Goal: Task Accomplishment & Management: Manage account settings

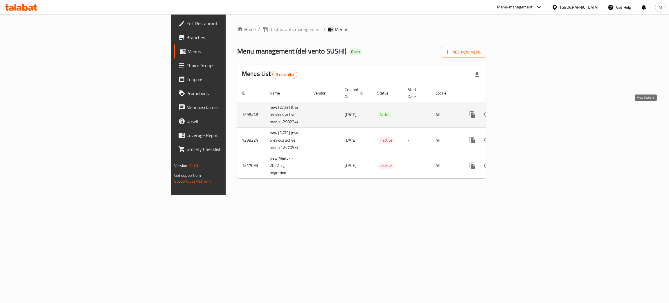
click at [518, 113] on icon "enhanced table" at bounding box center [514, 114] width 7 height 7
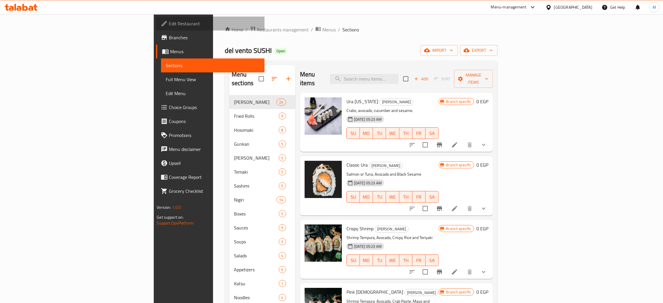
click at [169, 25] on span "Edit Restaurant" at bounding box center [214, 23] width 91 height 7
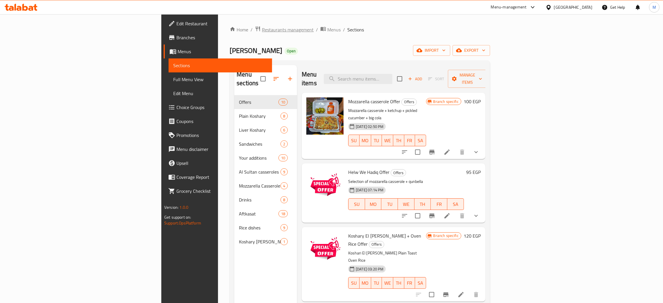
click at [262, 31] on span "Restaurants management" at bounding box center [288, 29] width 52 height 7
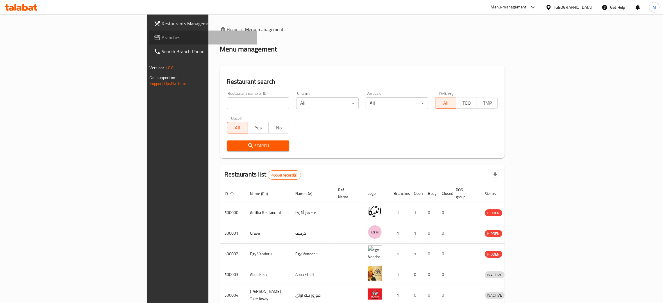
click at [162, 34] on span "Branches" at bounding box center [207, 37] width 91 height 7
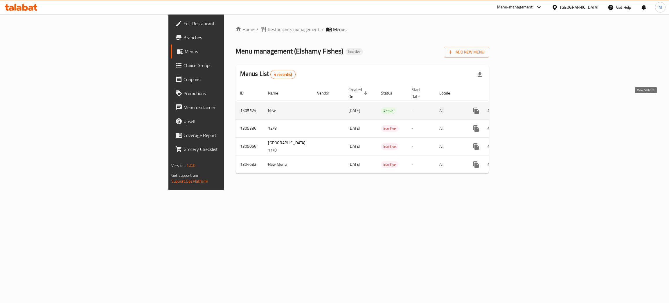
click at [522, 107] on icon "enhanced table" at bounding box center [518, 110] width 7 height 7
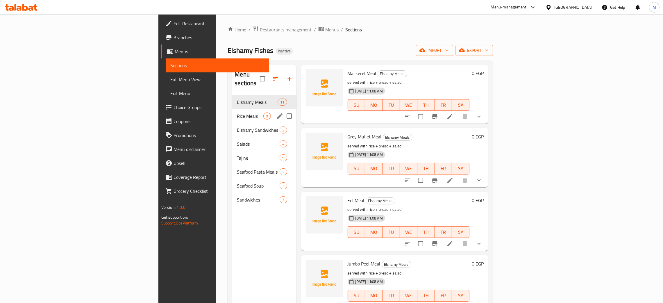
click at [232, 109] on div "Rice Meals 9" at bounding box center [264, 116] width 64 height 14
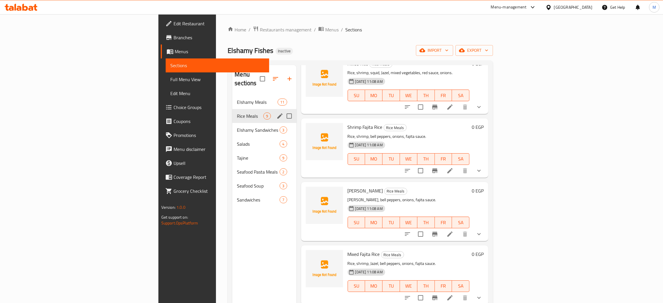
scroll to position [282, 0]
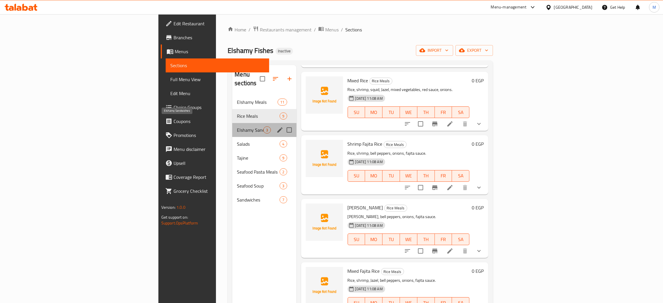
click at [237, 126] on span "Elshamy Sandwiches" at bounding box center [250, 129] width 26 height 7
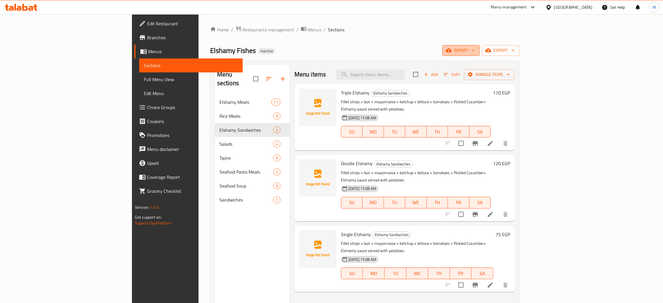
click at [451, 48] on icon "button" at bounding box center [449, 50] width 6 height 6
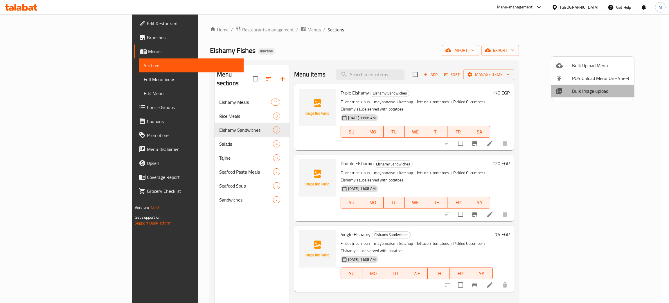
click at [573, 86] on li "Bulk Image upload" at bounding box center [592, 91] width 83 height 13
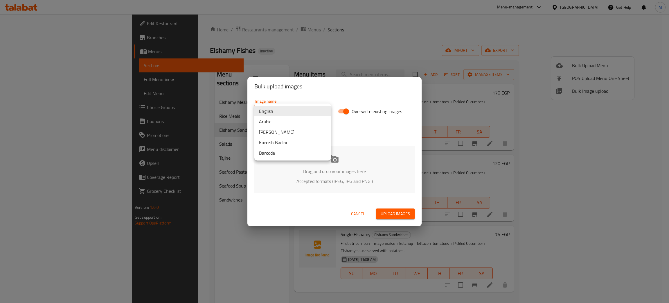
click at [298, 108] on body "​ Menu-management Egypt Get Help M Edit Restaurant Branches Menus Sections Full…" at bounding box center [334, 158] width 669 height 288
click at [269, 119] on li "Arabic" at bounding box center [292, 121] width 77 height 10
click at [304, 181] on p "Accepted formats (JPEG, JPG and PNG )" at bounding box center [334, 180] width 143 height 7
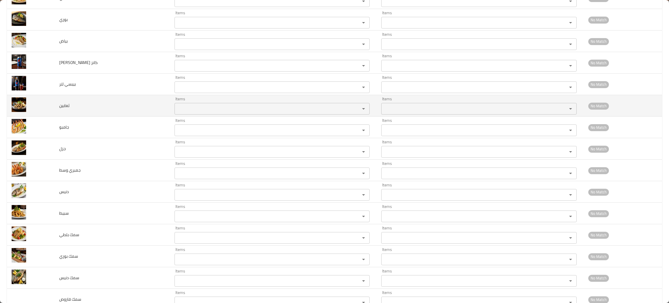
scroll to position [1350, 0]
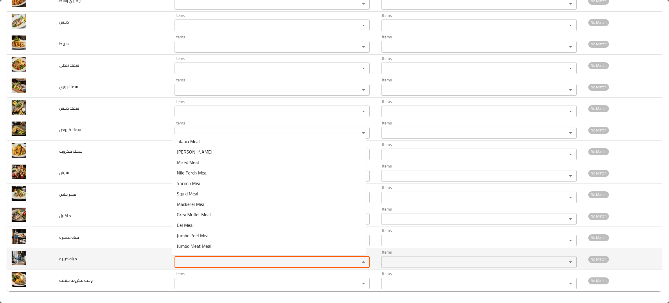
click at [214, 265] on كبيره "Items" at bounding box center [263, 262] width 175 height 8
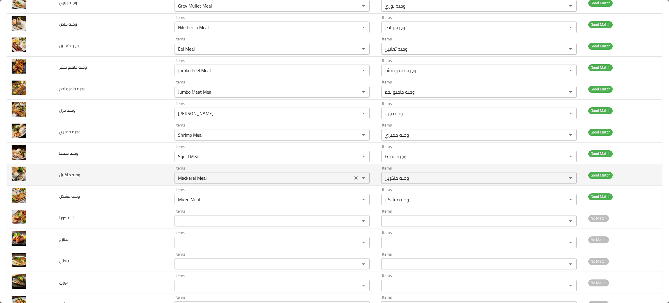
scroll to position [914, 0]
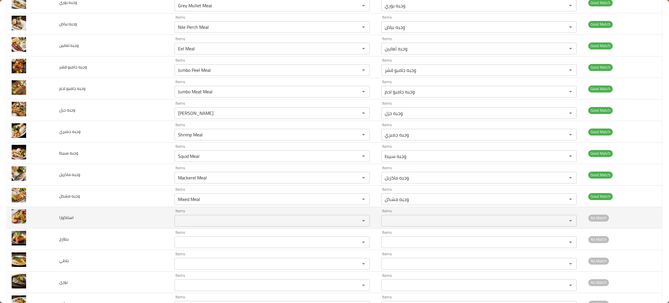
type كبيره "wat"
click at [185, 220] on input "Items" at bounding box center [263, 220] width 175 height 8
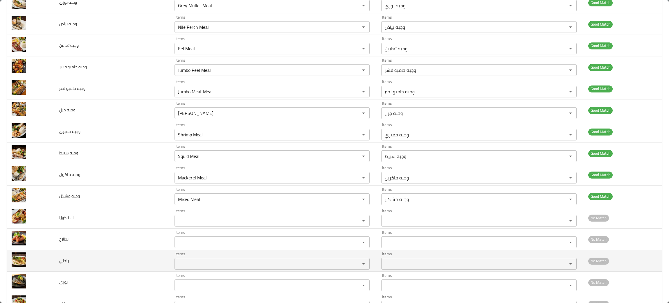
drag, startPoint x: 135, startPoint y: 259, endPoint x: 145, endPoint y: 261, distance: 10.3
click at [135, 259] on td "بلطي" at bounding box center [112, 260] width 115 height 21
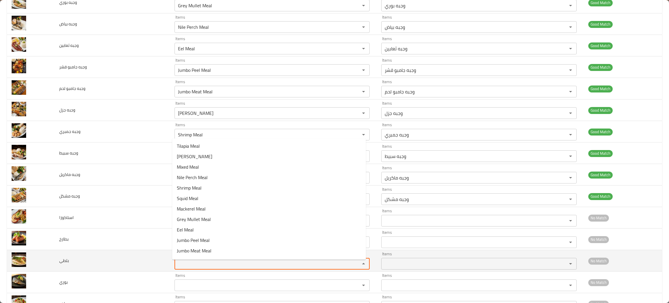
click at [204, 264] on input "Items" at bounding box center [263, 263] width 175 height 8
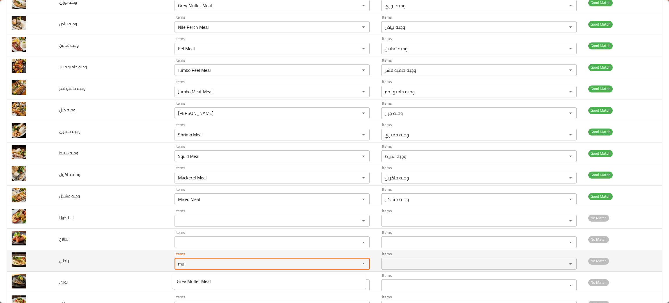
type input "mul"
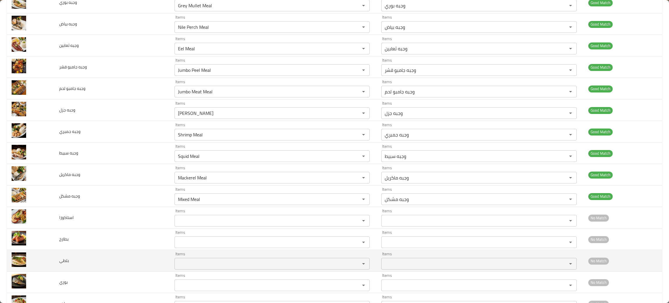
click at [145, 271] on td "بلطي" at bounding box center [112, 260] width 115 height 21
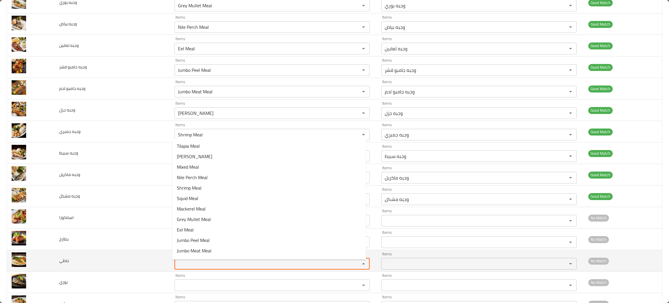
click at [185, 266] on input "Items" at bounding box center [263, 263] width 175 height 8
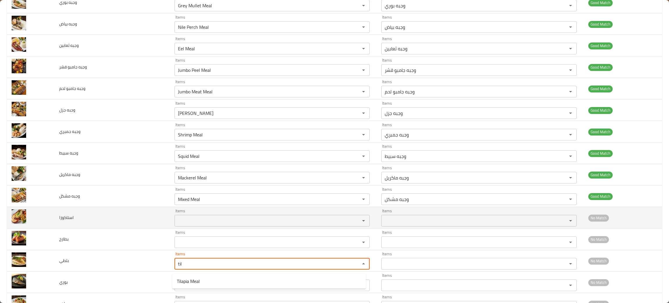
type input "til"
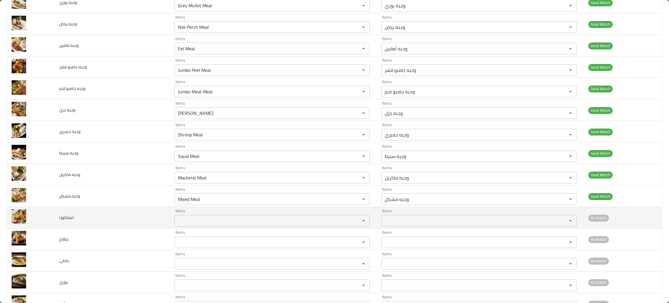
click at [103, 226] on td "استاكوزا" at bounding box center [112, 217] width 115 height 21
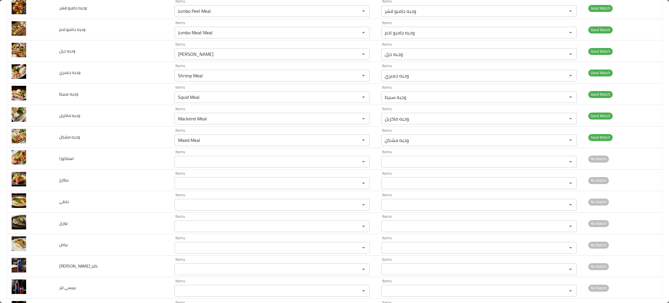
scroll to position [982, 0]
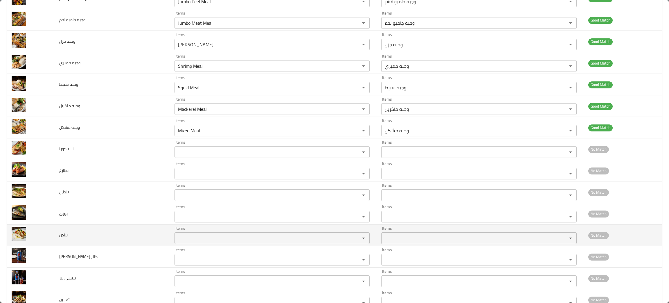
click at [241, 244] on div "Items" at bounding box center [272, 238] width 195 height 12
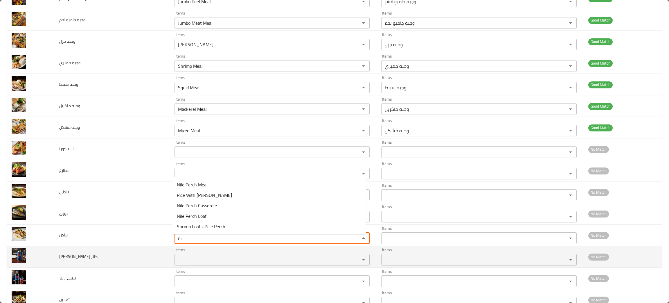
type input "nil"
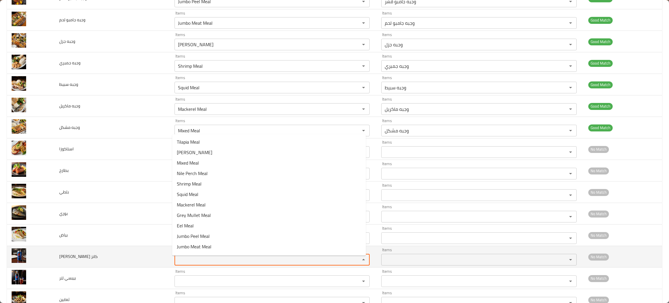
click at [199, 263] on كانز "Items" at bounding box center [263, 259] width 175 height 8
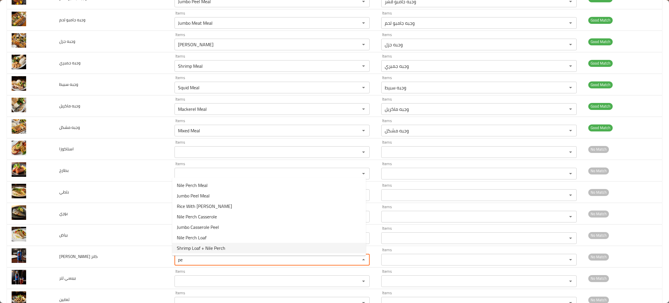
type كانز "pe"
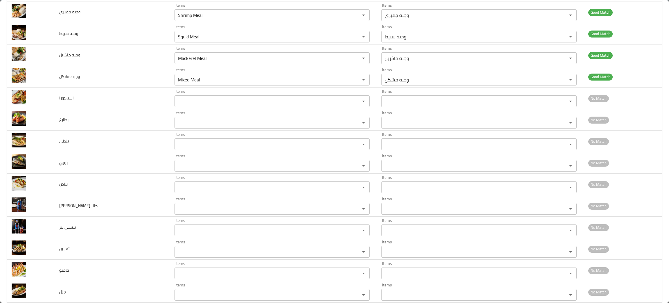
scroll to position [1031, 0]
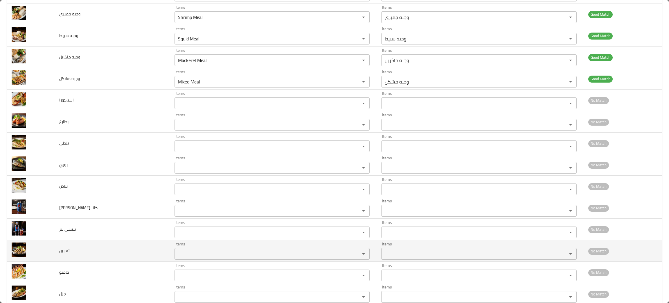
click at [314, 257] on input "Items" at bounding box center [263, 254] width 175 height 8
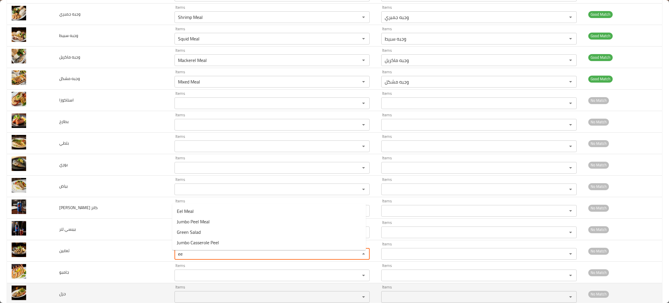
type input "ee"
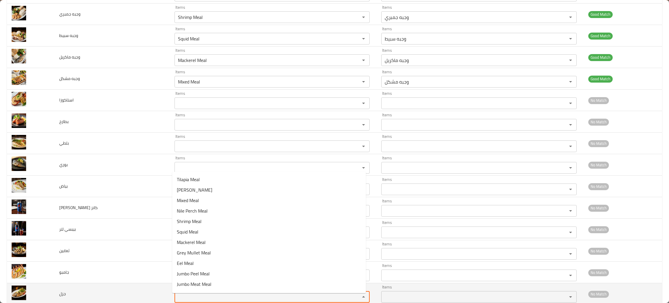
click at [215, 296] on input "Items" at bounding box center [263, 297] width 175 height 8
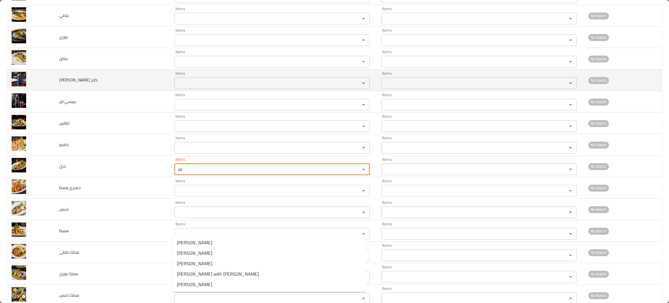
scroll to position [1163, 0]
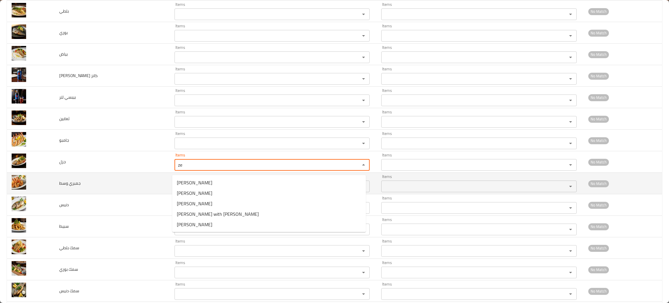
type input "ze"
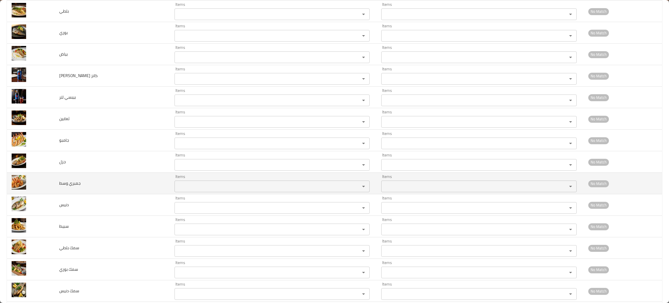
click at [110, 191] on td "جمبري وسط" at bounding box center [112, 183] width 115 height 21
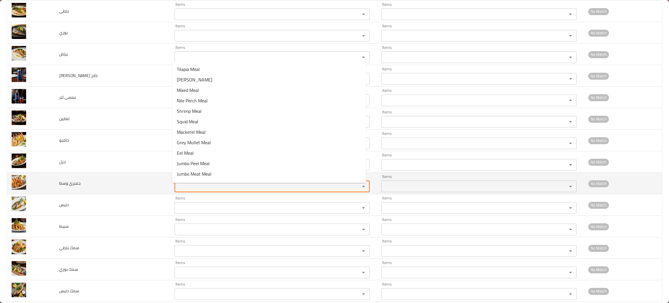
click at [211, 190] on وسط "Items" at bounding box center [263, 186] width 175 height 8
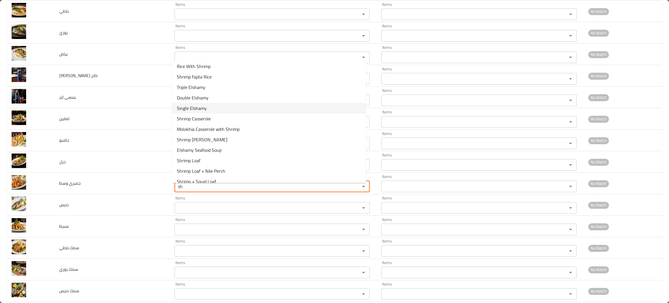
scroll to position [19, 0]
type وسط "sh"
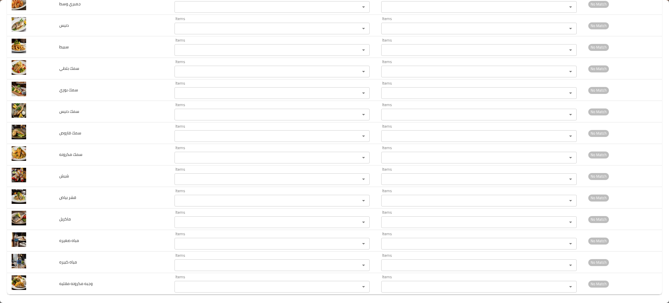
scroll to position [1344, 0]
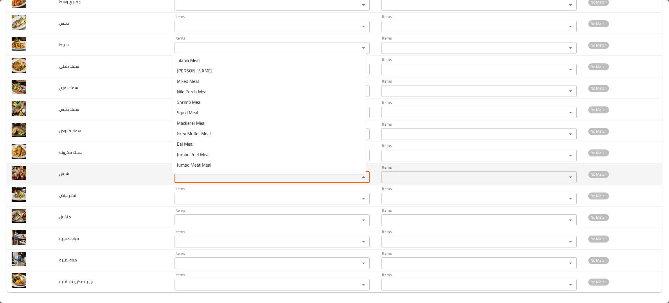
click at [220, 181] on input "Items" at bounding box center [263, 177] width 175 height 8
click at [235, 181] on input "sh" at bounding box center [263, 177] width 175 height 8
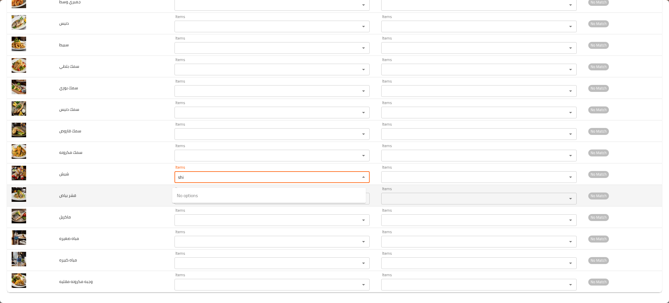
type input "shi"
click at [141, 200] on td "قشر بياض" at bounding box center [112, 195] width 115 height 21
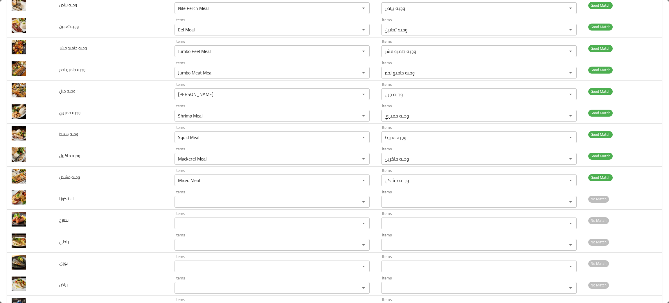
scroll to position [952, 0]
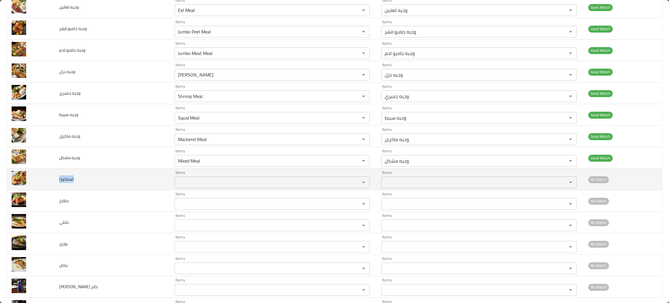
drag, startPoint x: 84, startPoint y: 187, endPoint x: 56, endPoint y: 177, distance: 29.3
click at [56, 177] on td "استاكوزا" at bounding box center [112, 178] width 115 height 21
copy span "استاكوزا"
click at [179, 190] on td "Items Items" at bounding box center [273, 178] width 207 height 21
click at [188, 183] on input "Items" at bounding box center [263, 182] width 175 height 8
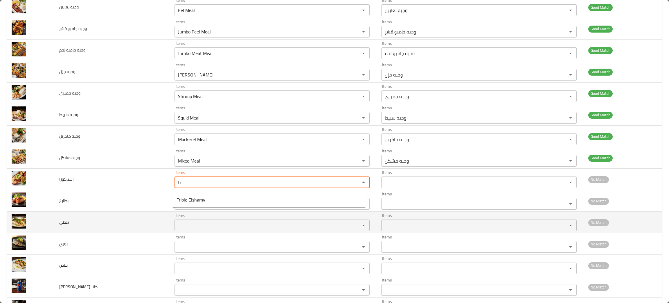
type input "tr"
click at [103, 217] on td "بلطي" at bounding box center [112, 221] width 115 height 21
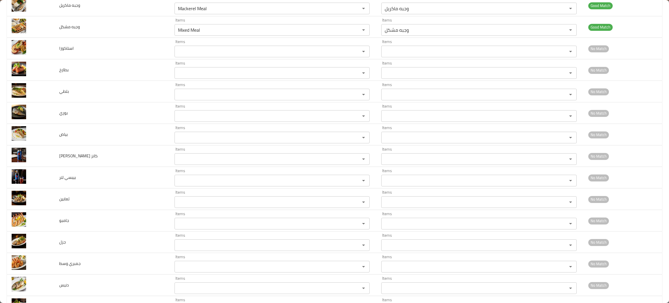
scroll to position [1039, 0]
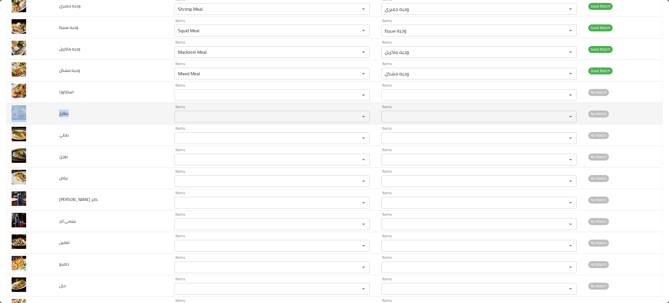
drag, startPoint x: 72, startPoint y: 120, endPoint x: 50, endPoint y: 112, distance: 23.5
click at [50, 112] on tr "بطارخ Items Items Items Items No Match" at bounding box center [334, 113] width 655 height 21
copy tr "بطارخ"
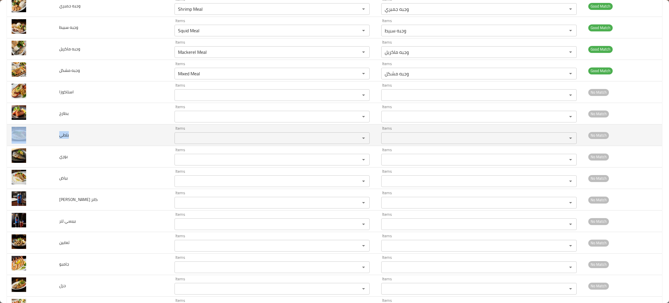
drag, startPoint x: 81, startPoint y: 141, endPoint x: 50, endPoint y: 141, distance: 31.1
click at [50, 141] on tr "بلطي Items Items Items Items No Match" at bounding box center [334, 134] width 655 height 21
copy tr "بلطي"
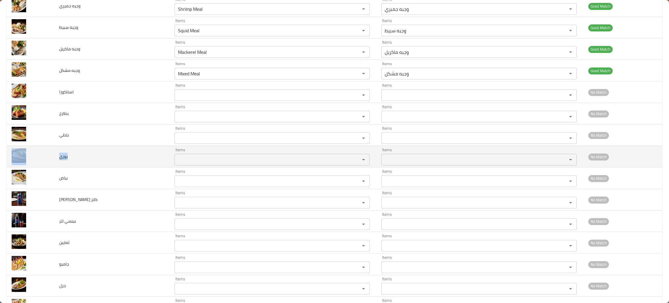
drag, startPoint x: 75, startPoint y: 157, endPoint x: 53, endPoint y: 158, distance: 21.8
click at [53, 158] on tr "بوري Items Items Items Items No Match" at bounding box center [334, 156] width 655 height 21
copy tr "بوري"
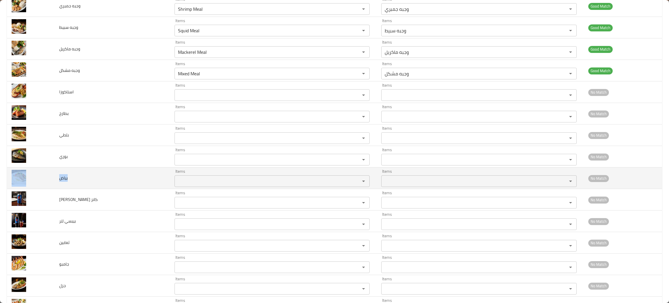
drag, startPoint x: 64, startPoint y: 180, endPoint x: 50, endPoint y: 175, distance: 14.6
click at [49, 175] on tr "بياض Items Items Items Items No Match" at bounding box center [334, 177] width 655 height 21
copy tr "بياض"
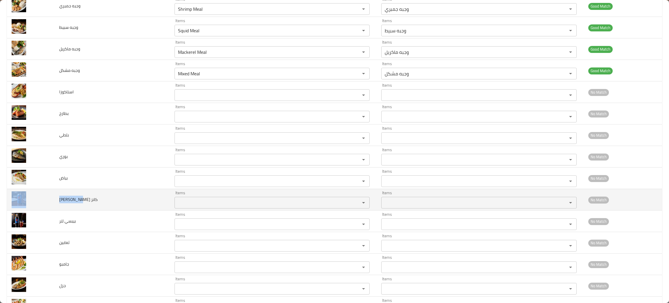
drag, startPoint x: 95, startPoint y: 206, endPoint x: 51, endPoint y: 198, distance: 43.9
click at [51, 198] on tr "بيبسي كانز Items Items Items Items No Match" at bounding box center [334, 199] width 655 height 21
copy tr "بيبسي كانز"
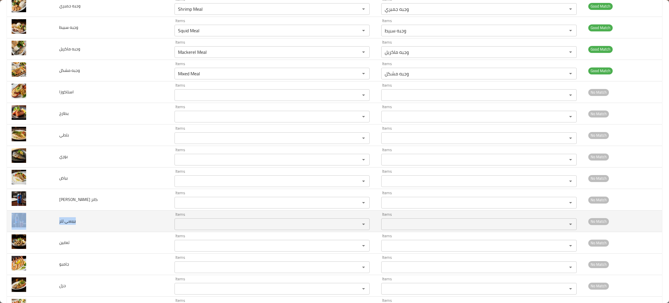
drag, startPoint x: 78, startPoint y: 225, endPoint x: 53, endPoint y: 221, distance: 24.5
click at [52, 221] on tr "بيبسي لتر Items Items Items Items No Match" at bounding box center [334, 220] width 655 height 21
copy tr "بيبسي لتر"
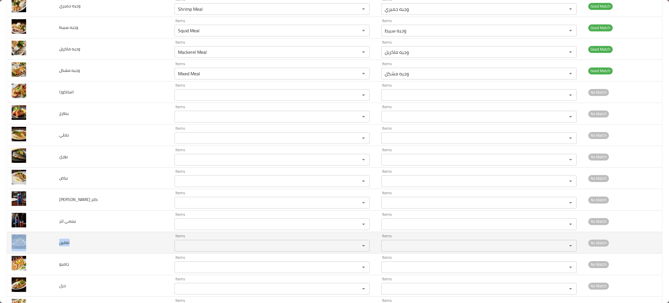
drag, startPoint x: 78, startPoint y: 250, endPoint x: 49, endPoint y: 243, distance: 29.2
click at [49, 243] on tr "ثعابين Items Items Items Items No Match" at bounding box center [334, 242] width 655 height 21
copy tr "ثعابين"
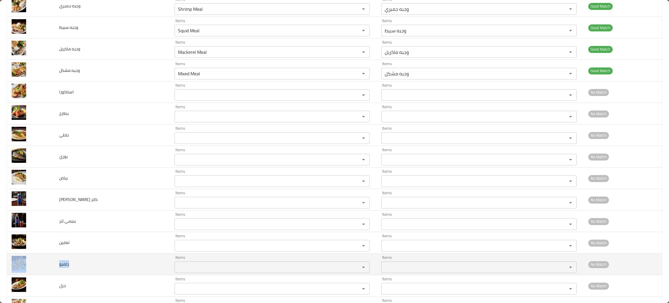
drag, startPoint x: 82, startPoint y: 271, endPoint x: 39, endPoint y: 269, distance: 42.8
click at [39, 269] on tr "جامبو Items Items Items Items No Match" at bounding box center [334, 263] width 655 height 21
copy tr "جامبو"
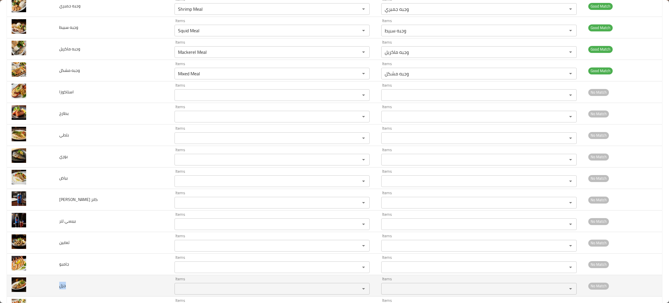
drag, startPoint x: 71, startPoint y: 288, endPoint x: 55, endPoint y: 287, distance: 15.8
click at [55, 287] on td "جزل" at bounding box center [112, 285] width 115 height 21
copy span "جزل"
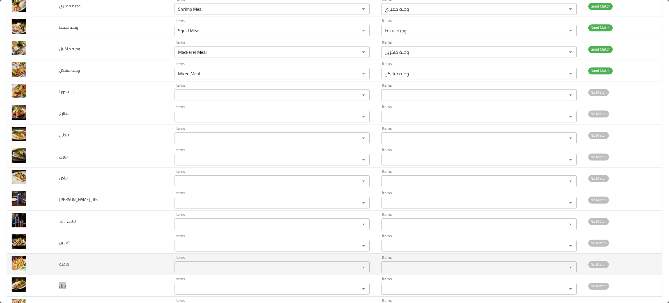
scroll to position [1257, 0]
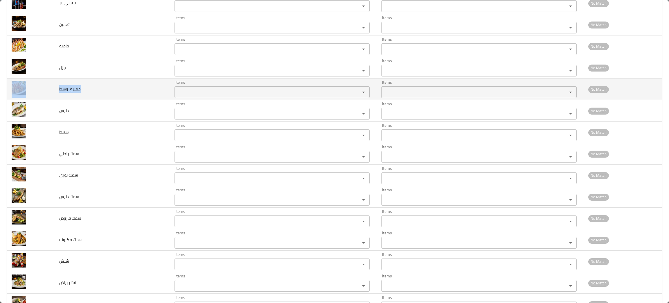
drag, startPoint x: 86, startPoint y: 92, endPoint x: 46, endPoint y: 84, distance: 40.7
click at [46, 84] on tr "جمبري وسط Items Items Items Items No Match" at bounding box center [334, 88] width 655 height 21
click at [95, 92] on td "جمبري وسط" at bounding box center [112, 88] width 115 height 21
drag, startPoint x: 95, startPoint y: 92, endPoint x: 57, endPoint y: 87, distance: 38.4
click at [57, 87] on td "جمبري وسط" at bounding box center [112, 88] width 115 height 21
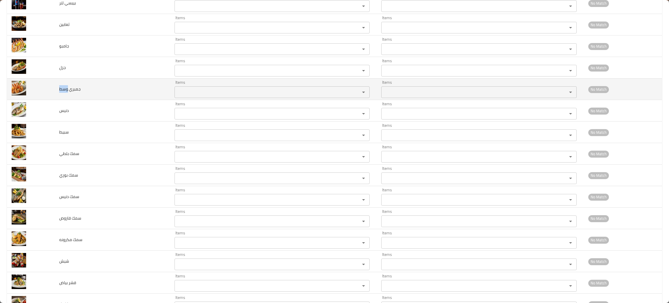
click at [103, 97] on td "جمبري وسط" at bounding box center [112, 88] width 115 height 21
drag, startPoint x: 93, startPoint y: 90, endPoint x: 57, endPoint y: 92, distance: 35.5
click at [57, 92] on td "جمبري وسط" at bounding box center [112, 88] width 115 height 21
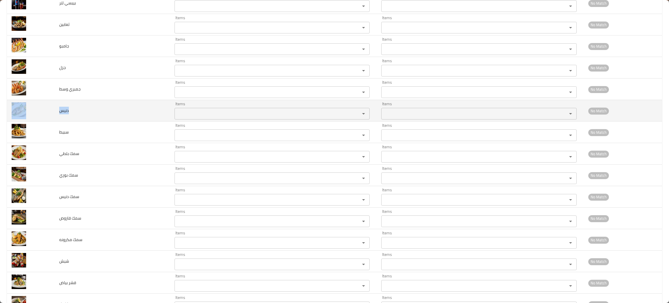
drag, startPoint x: 71, startPoint y: 118, endPoint x: 46, endPoint y: 111, distance: 25.5
click at [46, 111] on tr "دنيس Items Items Items Items No Match" at bounding box center [334, 110] width 655 height 21
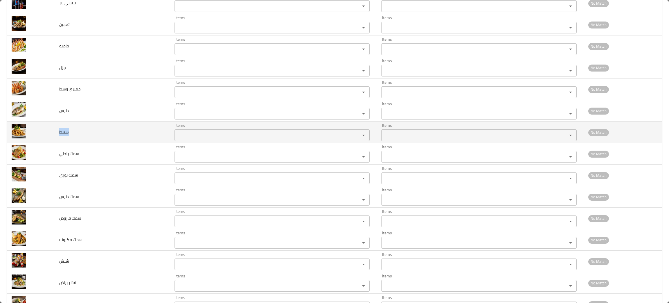
drag, startPoint x: 85, startPoint y: 133, endPoint x: 56, endPoint y: 134, distance: 28.8
click at [56, 134] on td "سبيط" at bounding box center [112, 131] width 115 height 21
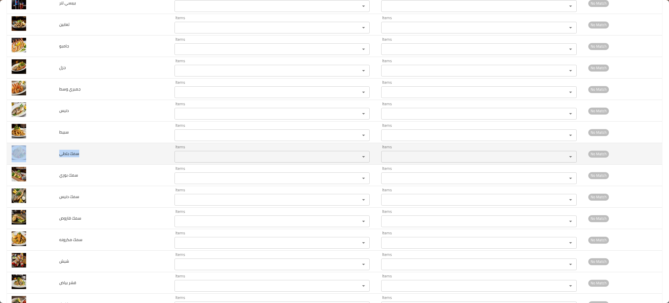
drag, startPoint x: 83, startPoint y: 159, endPoint x: 48, endPoint y: 149, distance: 36.8
click at [48, 149] on tr "سمك بلطي Items Items Items Items No Match" at bounding box center [334, 153] width 655 height 21
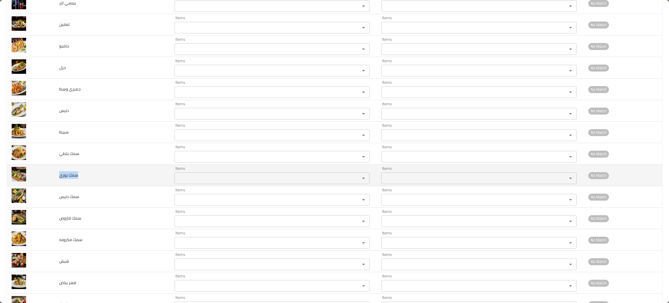
drag, startPoint x: 92, startPoint y: 179, endPoint x: 58, endPoint y: 178, distance: 33.4
click at [58, 178] on td "سمك بوري" at bounding box center [112, 174] width 115 height 21
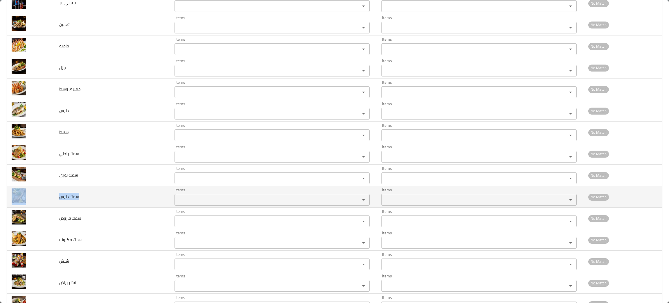
drag, startPoint x: 112, startPoint y: 200, endPoint x: 42, endPoint y: 195, distance: 70.5
click at [42, 195] on tr "سمك دنيس Items Items Items Items No Match" at bounding box center [334, 196] width 655 height 21
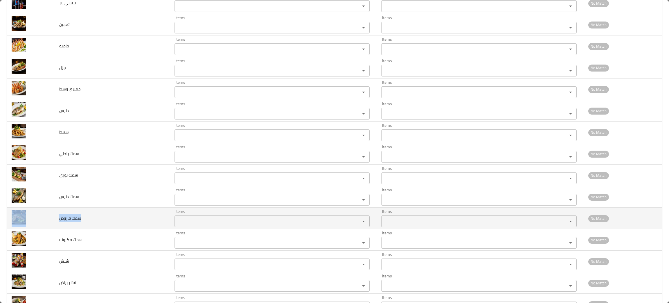
drag, startPoint x: 89, startPoint y: 220, endPoint x: 48, endPoint y: 211, distance: 42.2
click at [48, 211] on tr "سمك قاروص Items Items Items Items No Match" at bounding box center [334, 217] width 655 height 21
click at [88, 224] on td "سمك قاروص" at bounding box center [112, 217] width 115 height 21
drag, startPoint x: 88, startPoint y: 224, endPoint x: 62, endPoint y: 219, distance: 26.2
click at [62, 219] on td "سمك قاروص" at bounding box center [112, 217] width 115 height 21
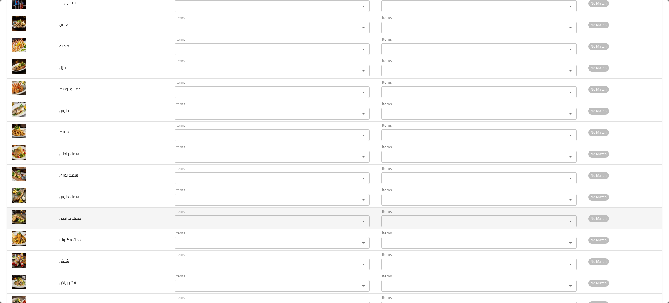
click at [88, 221] on td "سمك قاروص" at bounding box center [112, 217] width 115 height 21
drag, startPoint x: 59, startPoint y: 222, endPoint x: 82, endPoint y: 222, distance: 23.8
click at [82, 222] on td "سمك قاروص" at bounding box center [112, 217] width 115 height 21
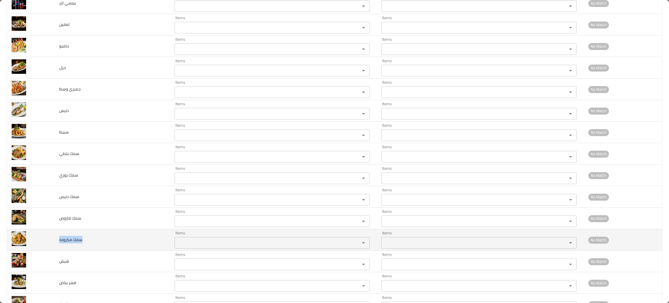
drag, startPoint x: 82, startPoint y: 246, endPoint x: 58, endPoint y: 240, distance: 24.9
click at [58, 240] on td "سمك مكرونه" at bounding box center [112, 239] width 115 height 21
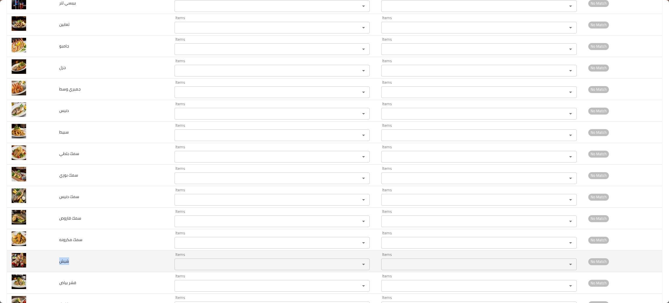
drag, startPoint x: 78, startPoint y: 264, endPoint x: 55, endPoint y: 263, distance: 23.0
click at [55, 263] on td "شيش" at bounding box center [112, 260] width 115 height 21
drag, startPoint x: 84, startPoint y: 287, endPoint x: 52, endPoint y: 273, distance: 35.1
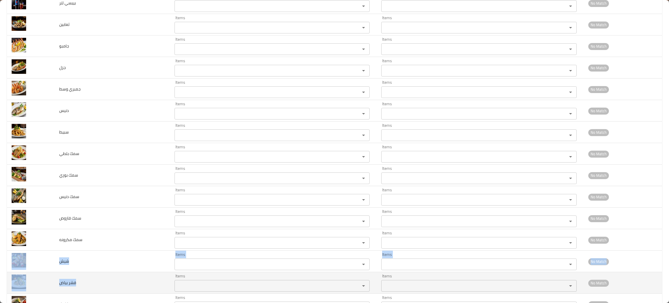
click at [78, 286] on td "قشر بياض" at bounding box center [112, 282] width 115 height 21
click at [82, 286] on td "قشر بياض" at bounding box center [112, 282] width 115 height 21
drag, startPoint x: 69, startPoint y: 286, endPoint x: 60, endPoint y: 286, distance: 9.0
click at [60, 286] on td "قشر بياض" at bounding box center [112, 282] width 115 height 21
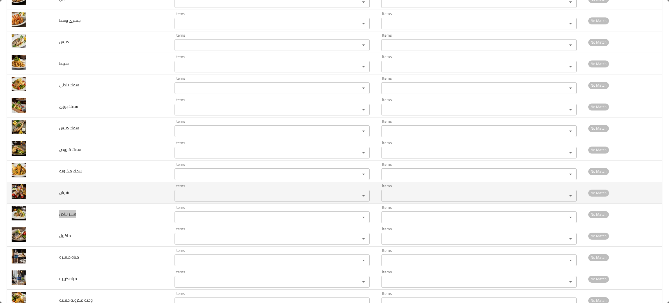
scroll to position [1344, 0]
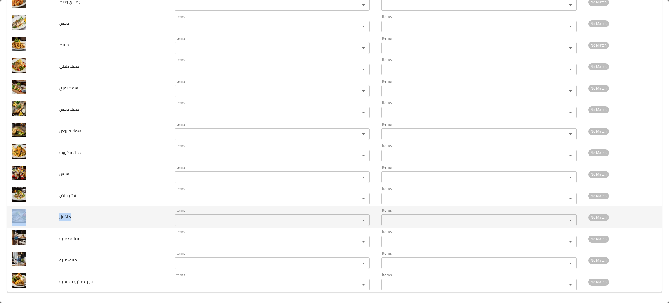
drag, startPoint x: 71, startPoint y: 221, endPoint x: 51, endPoint y: 217, distance: 20.5
click at [51, 217] on tr "ماكريل Items Items Items Items No Match" at bounding box center [334, 216] width 655 height 21
drag, startPoint x: 92, startPoint y: 240, endPoint x: 43, endPoint y: 229, distance: 50.5
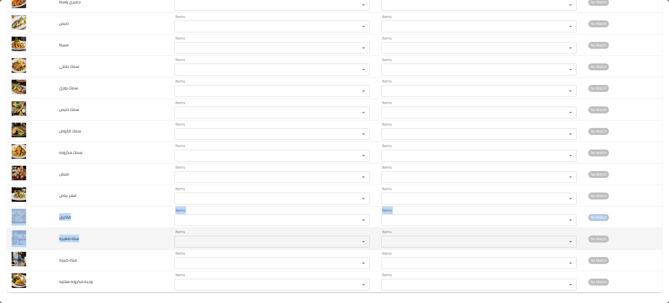
click at [87, 240] on td "مباه صغيره" at bounding box center [112, 238] width 115 height 21
drag, startPoint x: 87, startPoint y: 240, endPoint x: 54, endPoint y: 235, distance: 33.0
click at [55, 235] on td "مباه صغيره" at bounding box center [112, 238] width 115 height 21
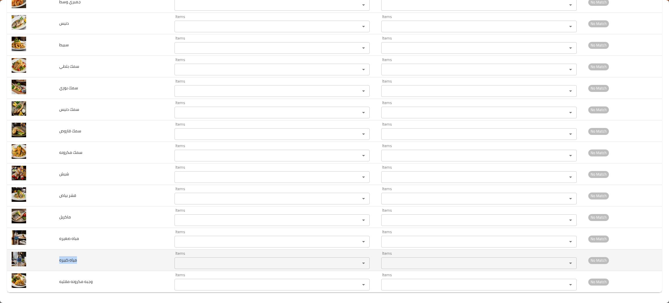
drag, startPoint x: 86, startPoint y: 266, endPoint x: 55, endPoint y: 258, distance: 31.8
click at [55, 258] on td "مياه كبيره" at bounding box center [112, 259] width 115 height 21
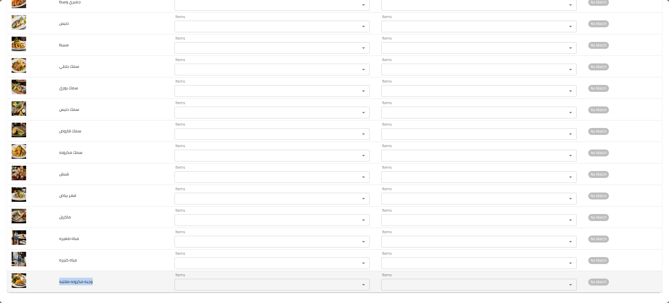
drag, startPoint x: 106, startPoint y: 288, endPoint x: 55, endPoint y: 277, distance: 51.8
click at [55, 277] on td "وجبه مكرونه مقليه" at bounding box center [112, 281] width 115 height 21
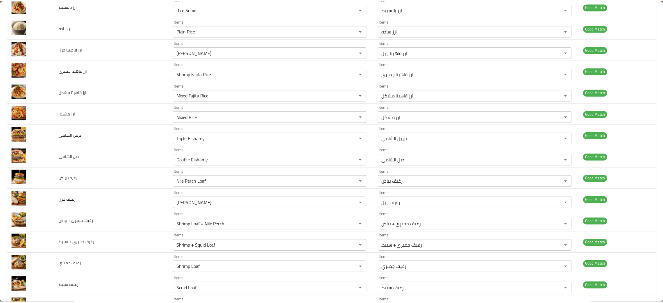
scroll to position [0, 0]
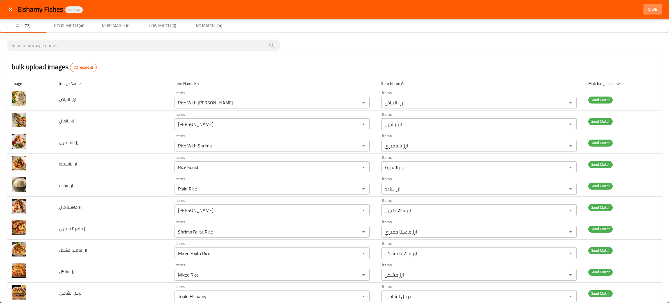
click at [647, 6] on span "Save" at bounding box center [653, 9] width 14 height 7
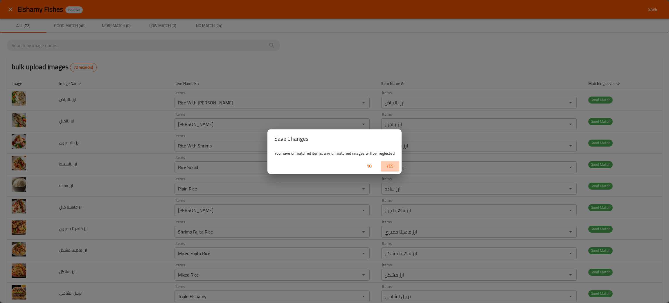
click at [390, 167] on span "Yes" at bounding box center [390, 165] width 14 height 7
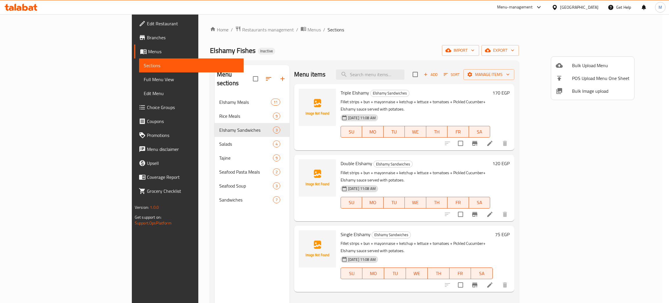
click at [156, 246] on div at bounding box center [334, 151] width 669 height 303
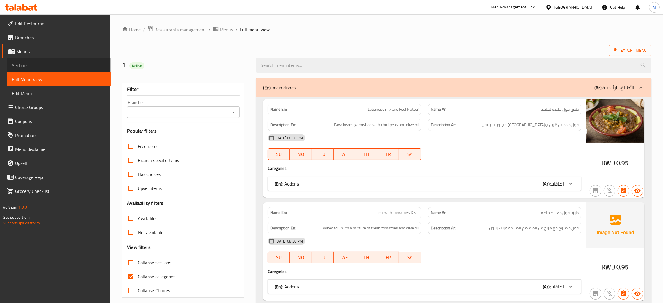
click at [23, 60] on link "Sections" at bounding box center [58, 65] width 103 height 14
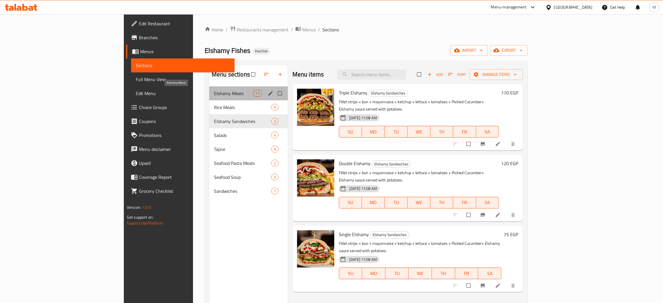
click at [214, 93] on span "Elshamy Meals" at bounding box center [233, 93] width 39 height 7
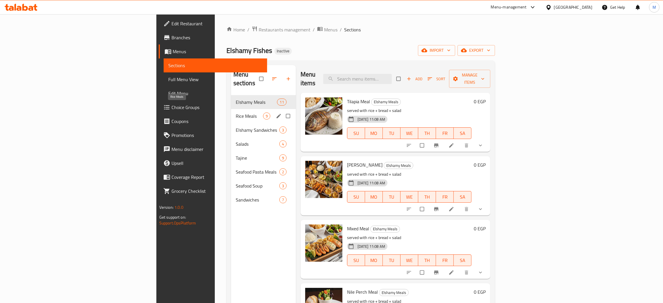
click at [236, 112] on span "Rice Meals" at bounding box center [249, 115] width 27 height 7
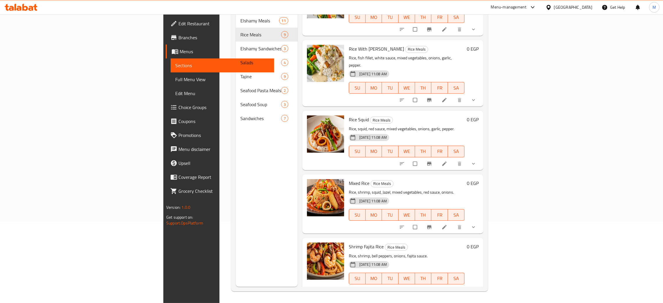
scroll to position [64, 0]
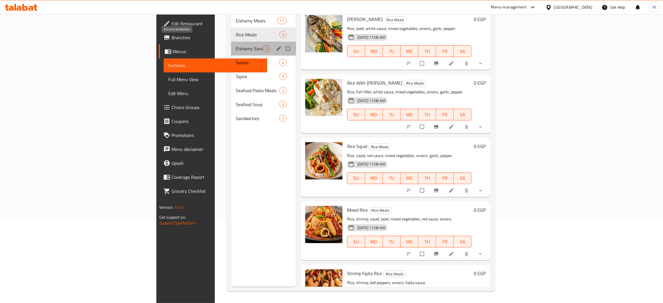
click at [236, 45] on span "Elshamy Sandwiches" at bounding box center [249, 48] width 27 height 7
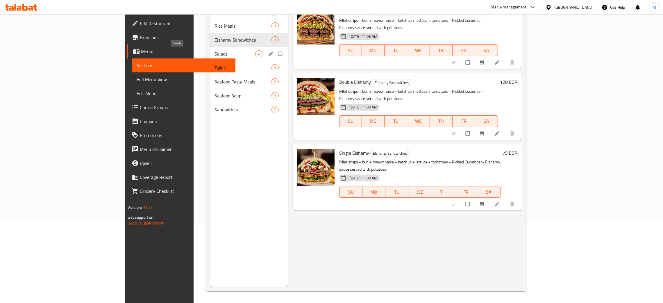
click at [214, 50] on span "Salads" at bounding box center [234, 53] width 40 height 7
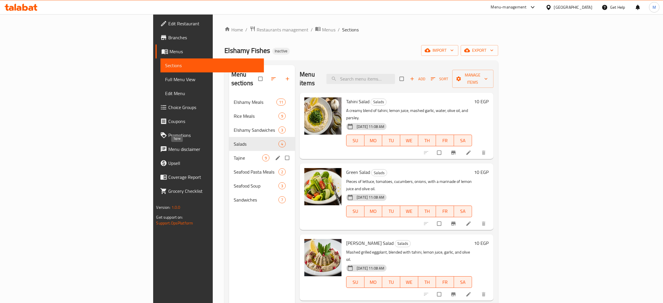
click at [234, 154] on span "Tajine" at bounding box center [248, 157] width 28 height 7
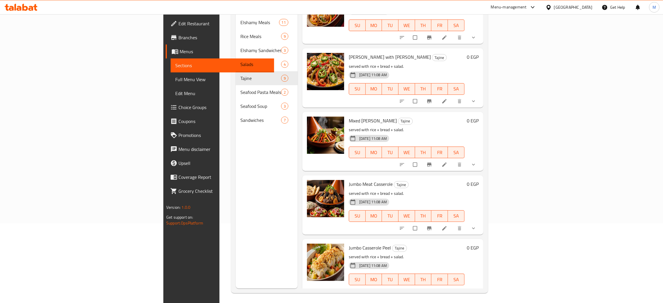
scroll to position [82, 0]
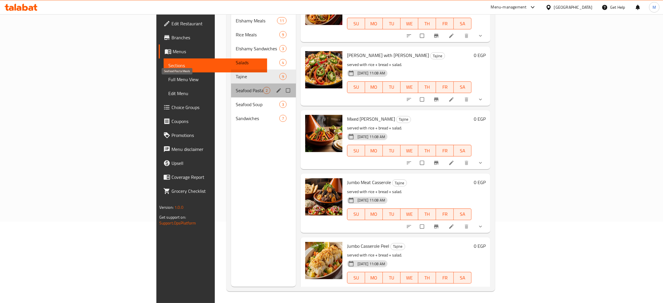
click at [236, 87] on span "Seafood Pasta Meals" at bounding box center [249, 90] width 27 height 7
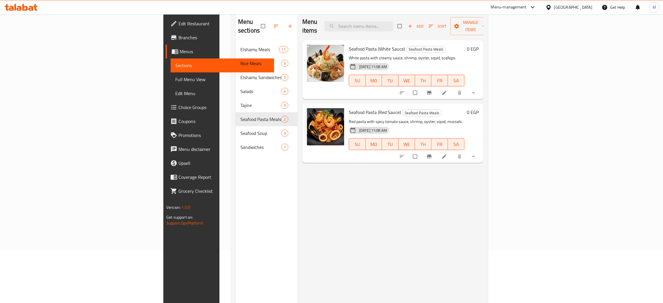
scroll to position [38, 0]
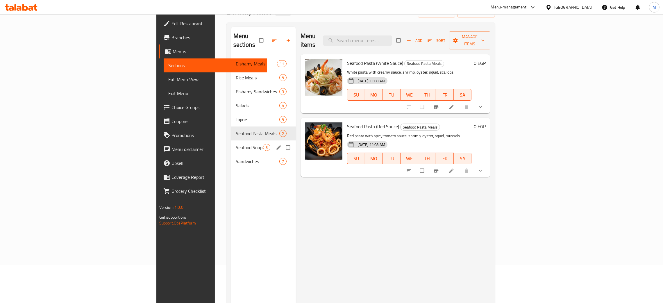
click at [231, 140] on div "Seafood Soup 3" at bounding box center [263, 147] width 65 height 14
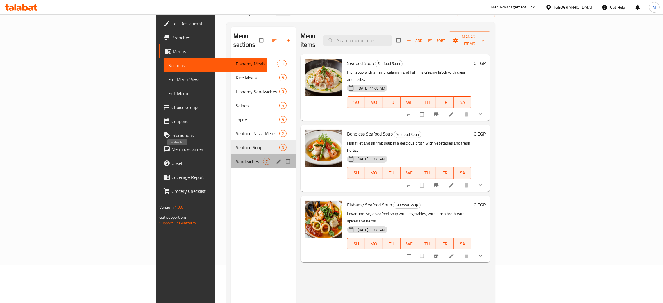
click at [236, 158] on span "Sandwiches" at bounding box center [249, 161] width 27 height 7
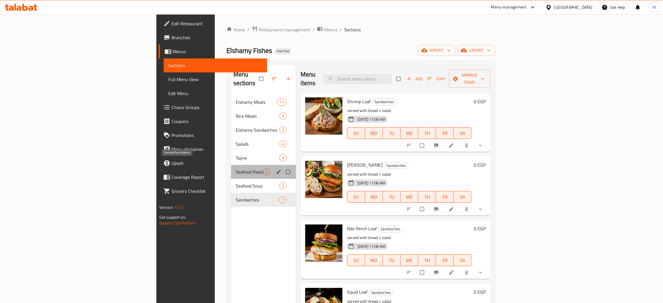
click at [236, 168] on span "Seafood Pasta Meals" at bounding box center [249, 171] width 27 height 7
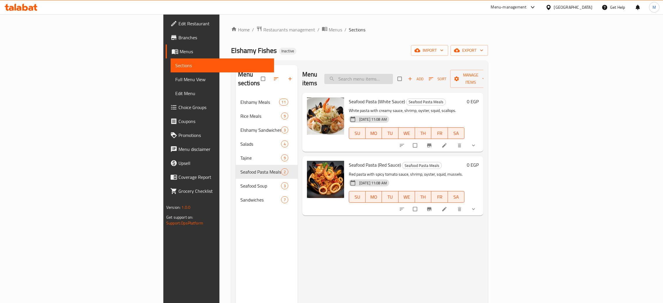
click at [393, 76] on input "search" at bounding box center [358, 79] width 69 height 10
type input "م"
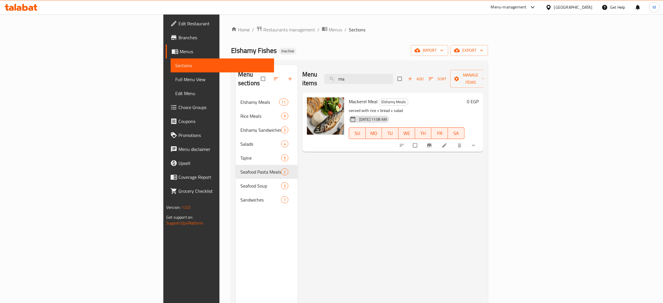
type input "m"
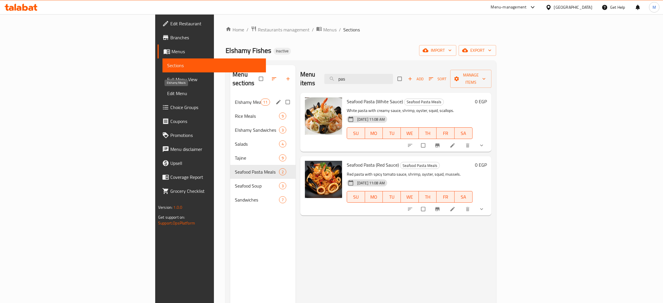
type input "pas"
click at [235, 98] on span "Elshamy Meals" at bounding box center [248, 101] width 26 height 7
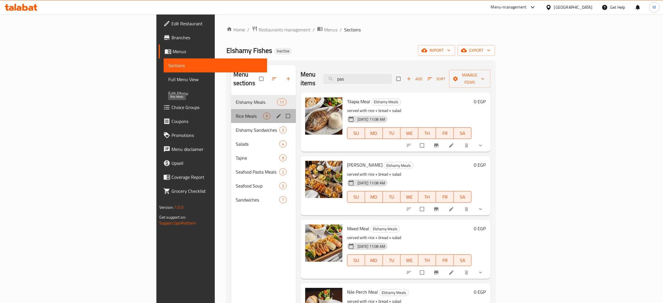
click at [236, 112] on span "Rice Meals" at bounding box center [249, 115] width 27 height 7
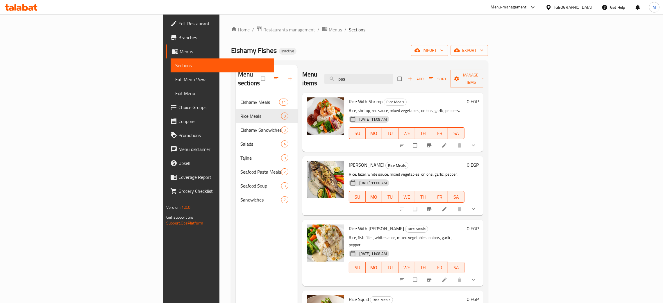
click at [175, 80] on span "Full Menu View" at bounding box center [222, 79] width 94 height 7
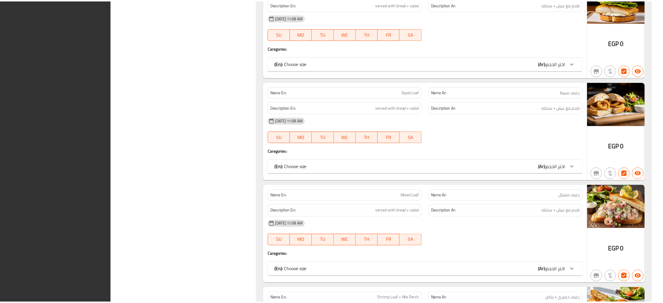
scroll to position [4857, 0]
